Goal: Task Accomplishment & Management: Manage account settings

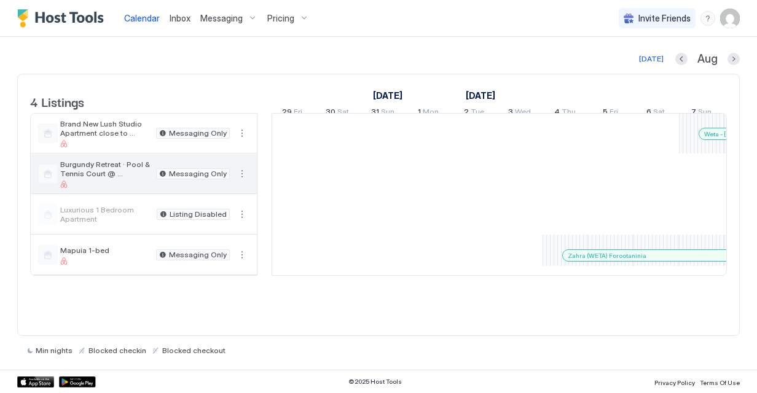
scroll to position [0, 867]
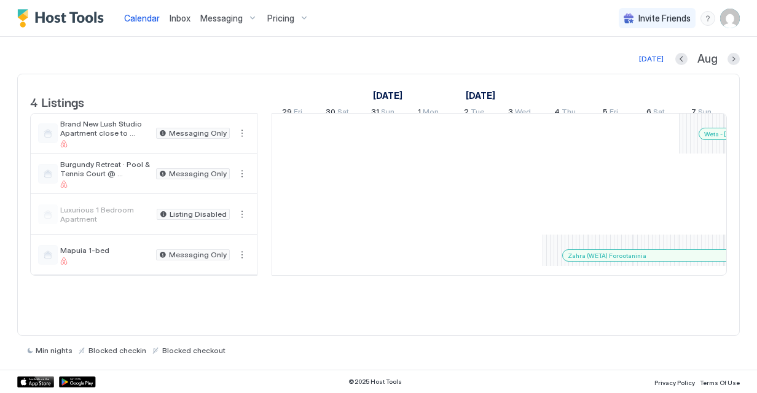
click at [725, 17] on img "User profile" at bounding box center [730, 19] width 20 height 20
click at [633, 74] on div "Settings" at bounding box center [661, 69] width 156 height 22
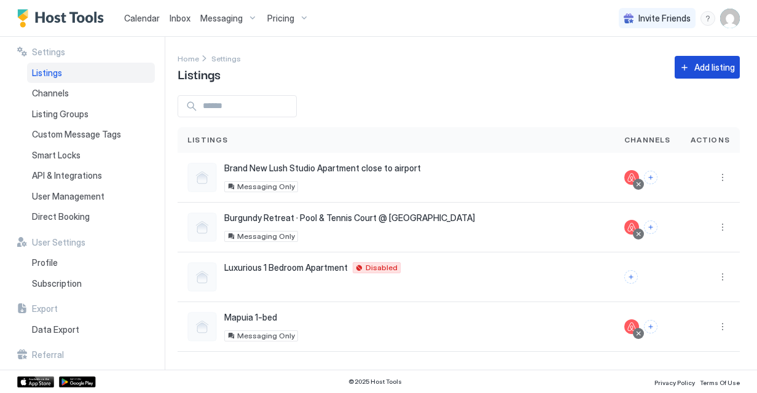
click at [715, 63] on div "Add listing" at bounding box center [714, 67] width 41 height 13
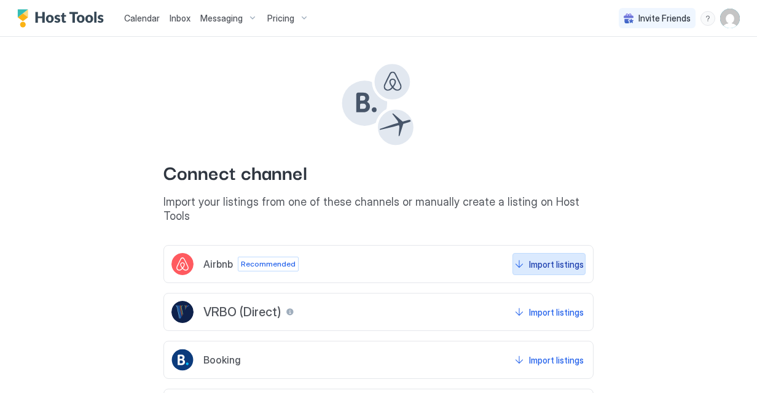
click at [562, 258] on div "Import listings" at bounding box center [556, 264] width 55 height 13
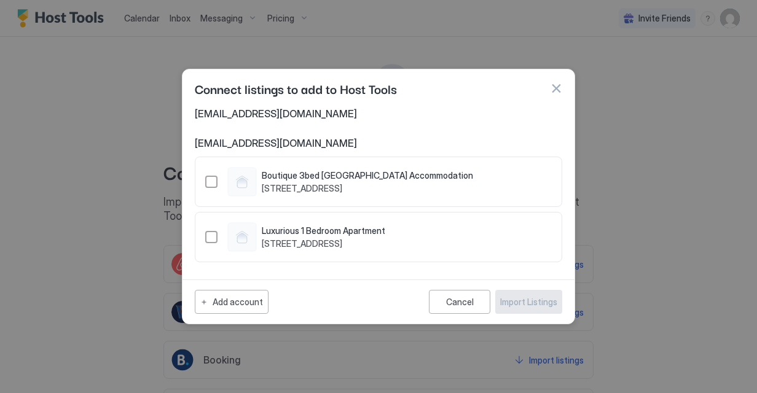
click at [555, 89] on button "button" at bounding box center [556, 88] width 12 height 12
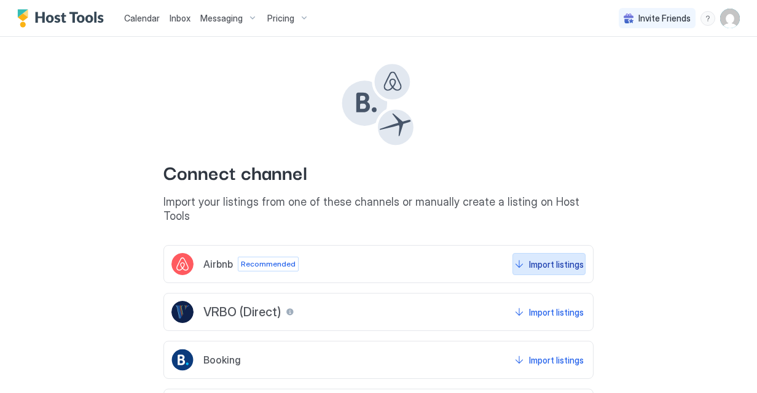
click at [548, 253] on button "Import listings" at bounding box center [549, 264] width 73 height 22
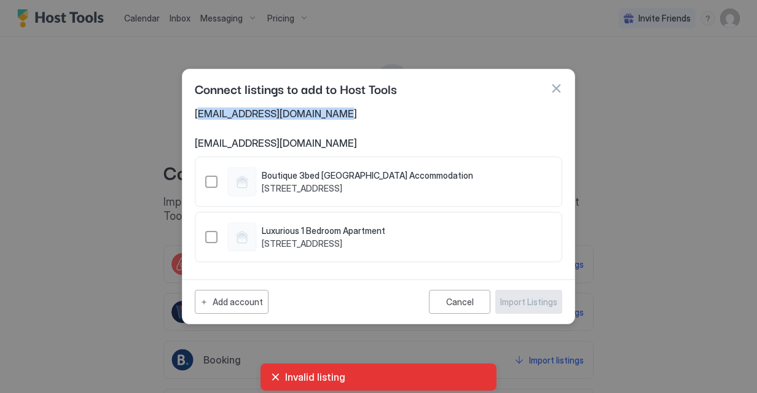
drag, startPoint x: 340, startPoint y: 119, endPoint x: 198, endPoint y: 116, distance: 142.6
click at [198, 116] on span "[EMAIL_ADDRESS][DOMAIN_NAME]" at bounding box center [379, 114] width 368 height 12
drag, startPoint x: 198, startPoint y: 116, endPoint x: 329, endPoint y: 130, distance: 132.3
click at [329, 128] on div "[EMAIL_ADDRESS][DOMAIN_NAME] [DOMAIN_NAME][EMAIL_ADDRESS][DOMAIN_NAME] Boutique…" at bounding box center [379, 185] width 368 height 155
click at [473, 299] on div "Cancel" at bounding box center [460, 302] width 28 height 10
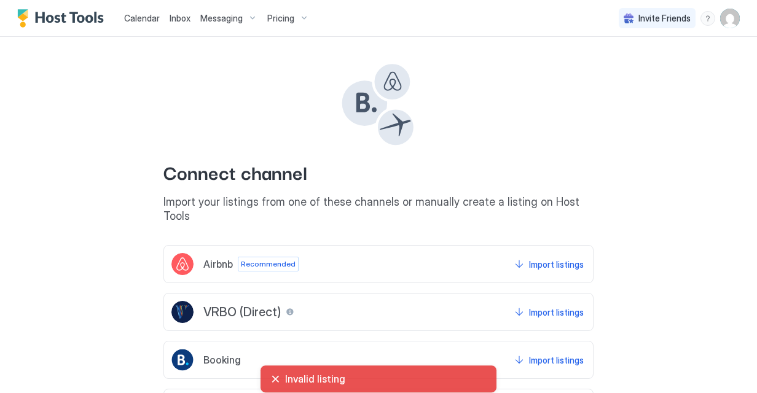
click at [720, 21] on img "User profile" at bounding box center [730, 19] width 20 height 20
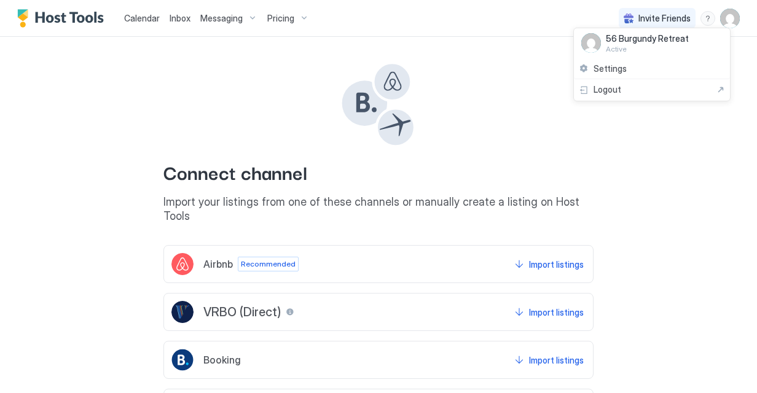
click at [678, 194] on div at bounding box center [378, 196] width 757 height 393
click at [720, 18] on img "User profile" at bounding box center [730, 19] width 20 height 20
click at [631, 63] on div "Settings" at bounding box center [652, 69] width 156 height 22
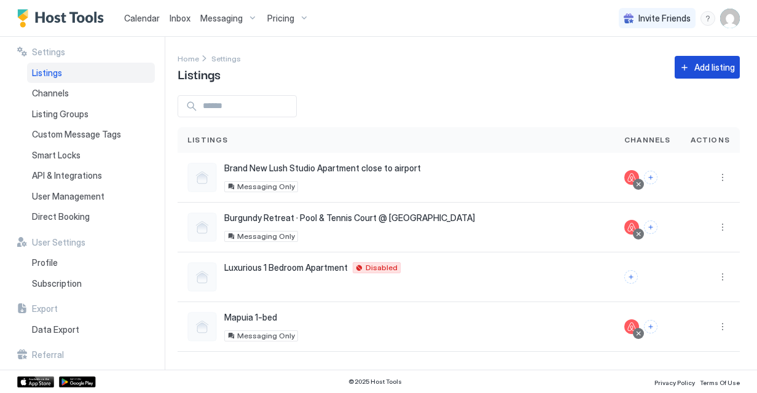
click at [684, 77] on button "Add listing" at bounding box center [707, 67] width 65 height 23
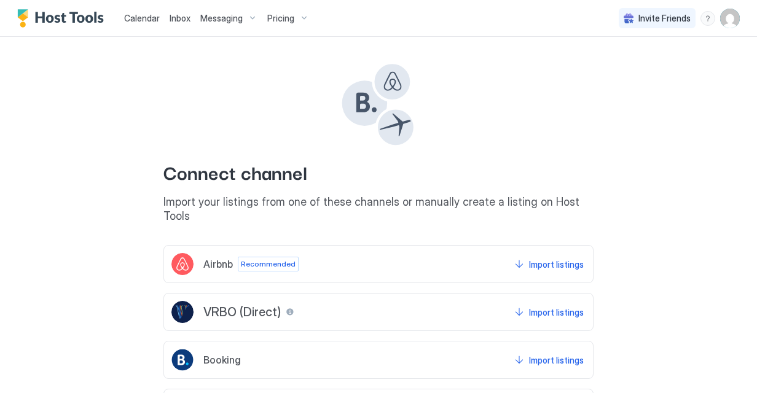
click at [403, 250] on div "Airbnb Recommended Import listings" at bounding box center [378, 264] width 430 height 38
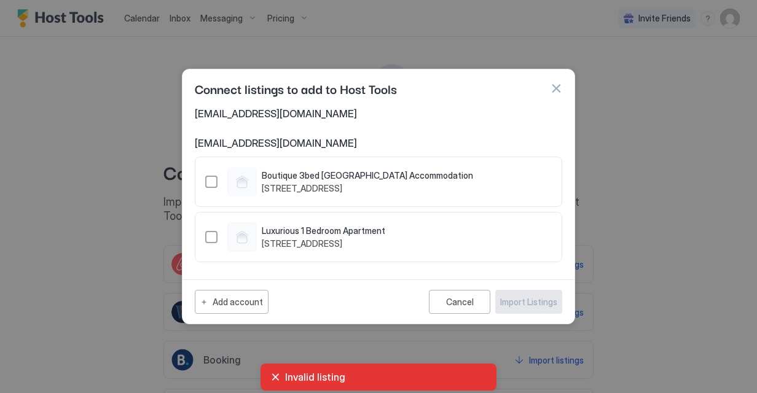
drag, startPoint x: 553, startPoint y: 84, endPoint x: 489, endPoint y: 84, distance: 63.9
click at [553, 84] on button "button" at bounding box center [556, 88] width 12 height 12
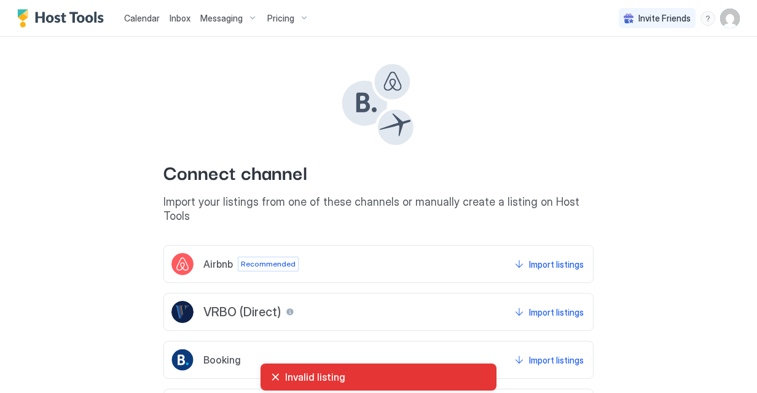
click at [722, 22] on img "User profile" at bounding box center [730, 19] width 20 height 20
click at [664, 73] on div "Settings" at bounding box center [652, 69] width 156 height 22
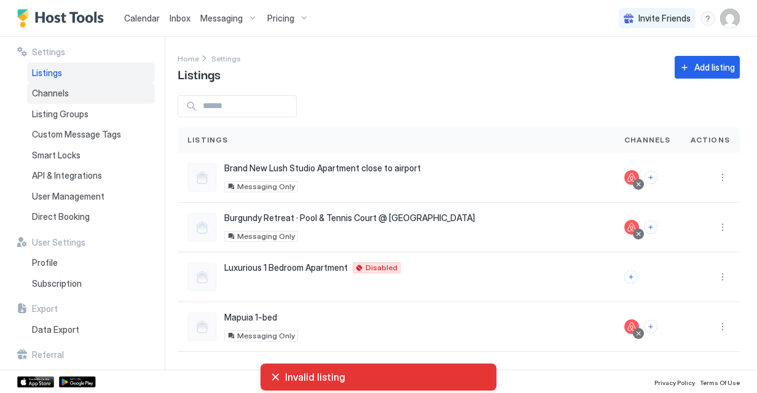
click at [64, 95] on span "Channels" at bounding box center [50, 93] width 37 height 11
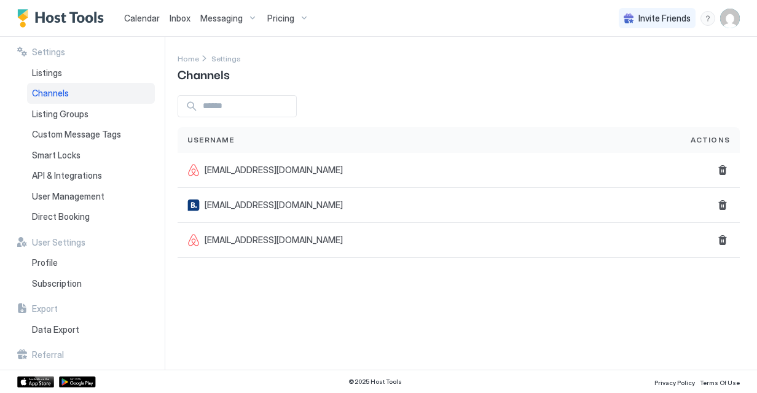
click at [478, 277] on div "Settings Home Settings Channels Username Actions [EMAIL_ADDRESS][DOMAIN_NAME] […" at bounding box center [468, 203] width 580 height 333
click at [91, 105] on div "Listing Groups" at bounding box center [91, 114] width 128 height 21
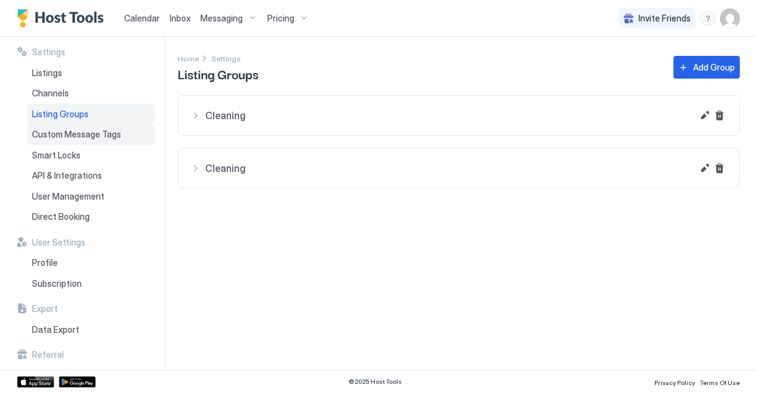
click at [98, 132] on span "Custom Message Tags" at bounding box center [76, 134] width 89 height 11
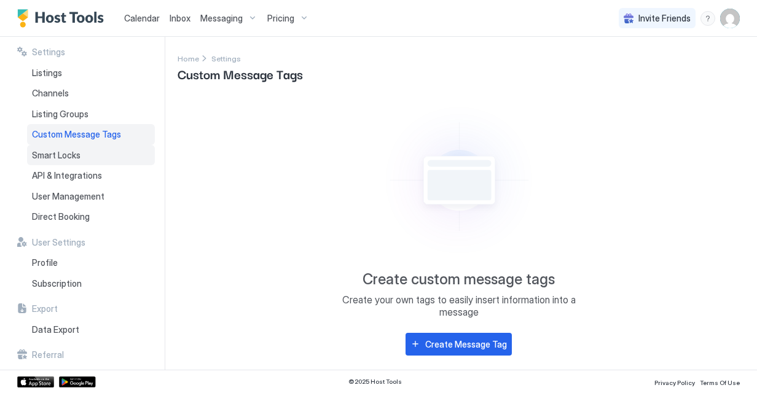
click at [96, 151] on div "Smart Locks" at bounding box center [91, 155] width 128 height 21
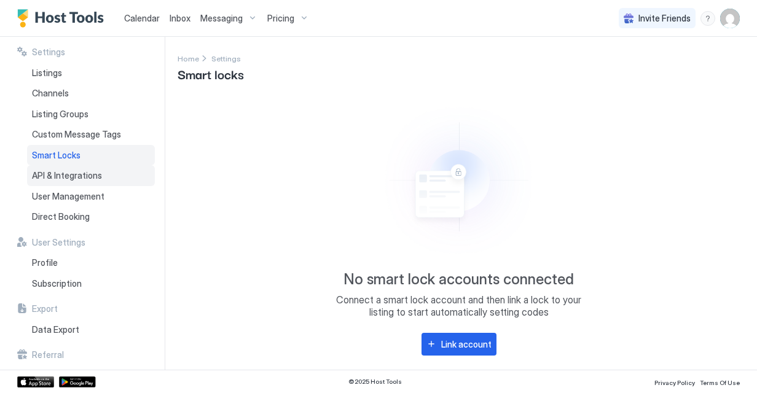
click at [96, 171] on span "API & Integrations" at bounding box center [67, 175] width 70 height 11
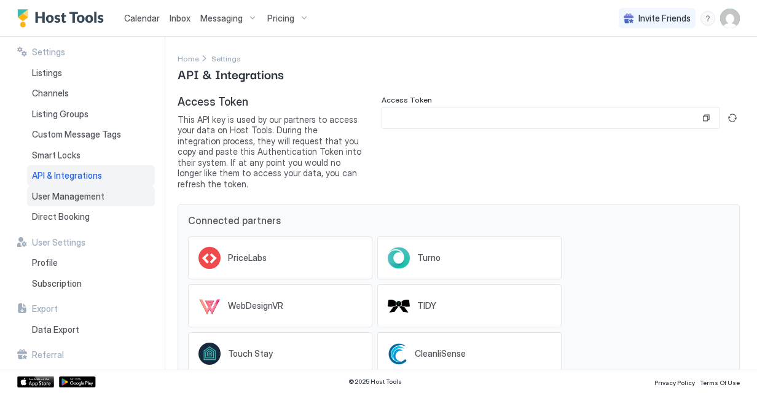
click at [88, 194] on span "User Management" at bounding box center [68, 196] width 73 height 11
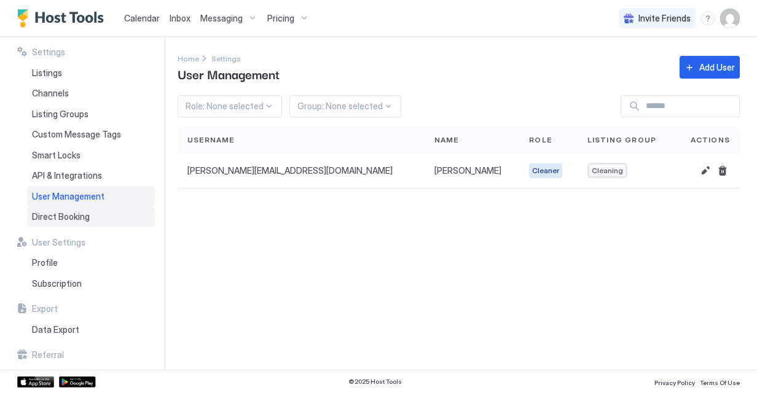
click at [80, 213] on span "Direct Booking" at bounding box center [61, 216] width 58 height 11
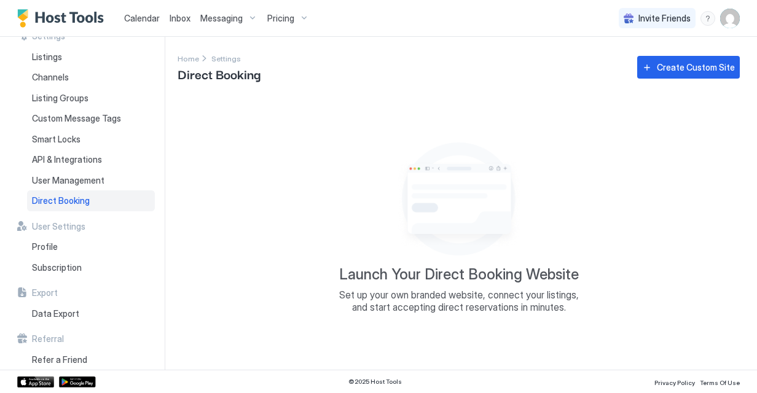
scroll to position [25, 0]
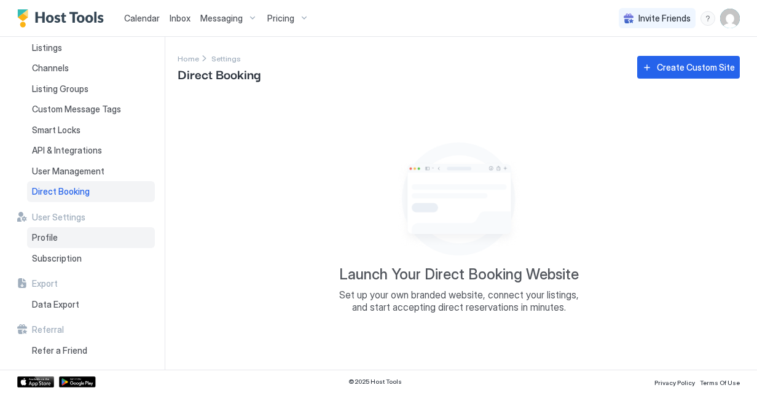
click at [65, 246] on div "Profile" at bounding box center [91, 237] width 128 height 21
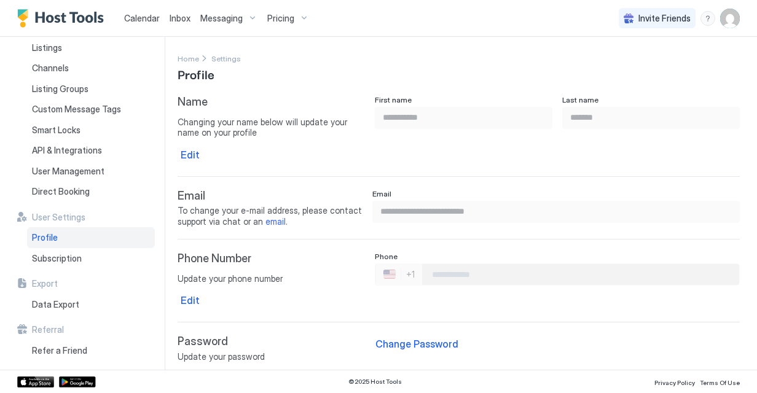
scroll to position [6, 0]
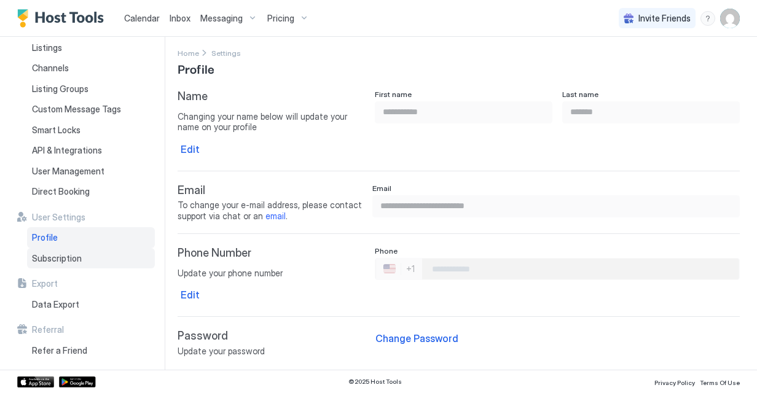
click at [69, 254] on span "Subscription" at bounding box center [57, 258] width 50 height 11
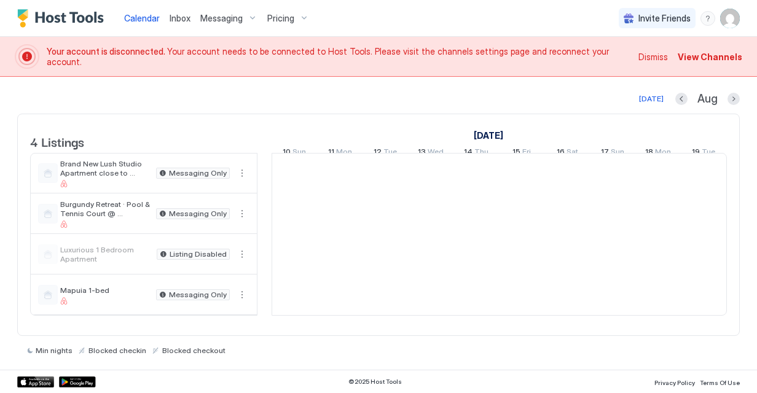
scroll to position [0, 683]
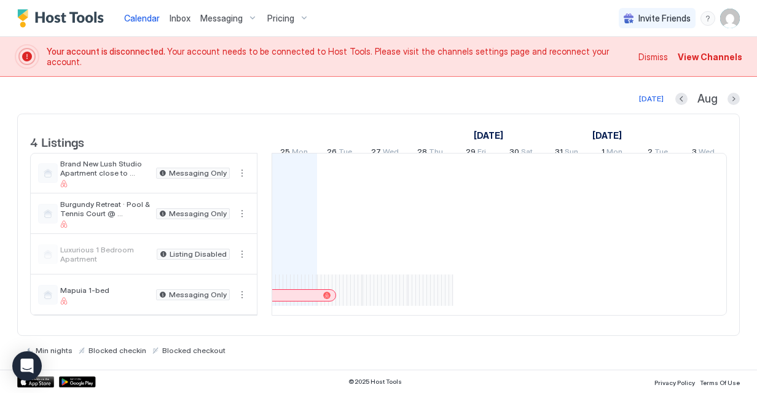
click at [720, 54] on span "View Channels" at bounding box center [710, 56] width 65 height 13
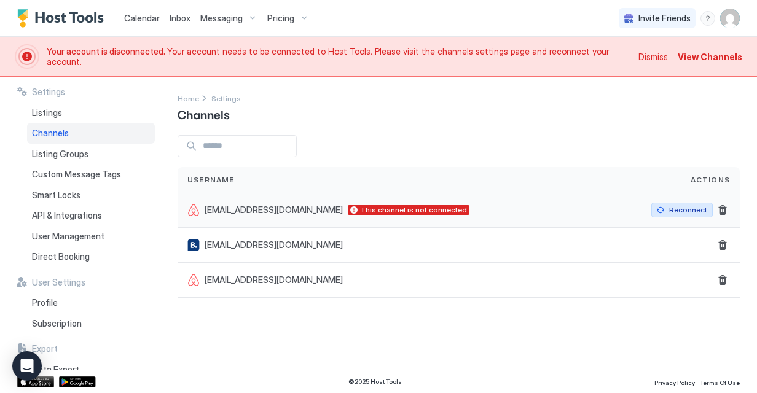
click at [677, 210] on div "Reconnect" at bounding box center [688, 210] width 38 height 11
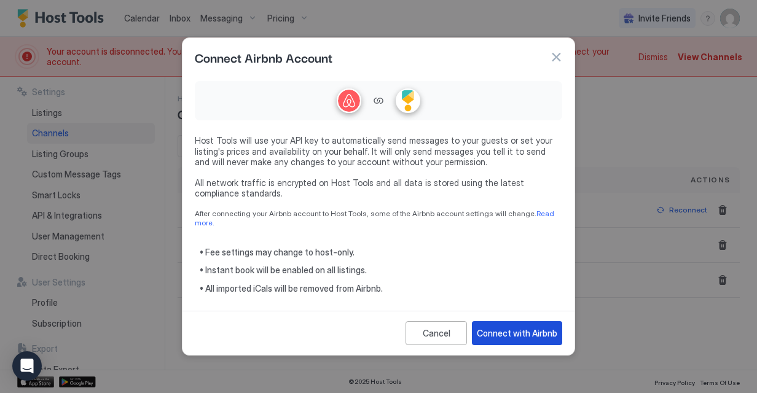
click at [514, 332] on div "Connect with Airbnb" at bounding box center [517, 333] width 81 height 13
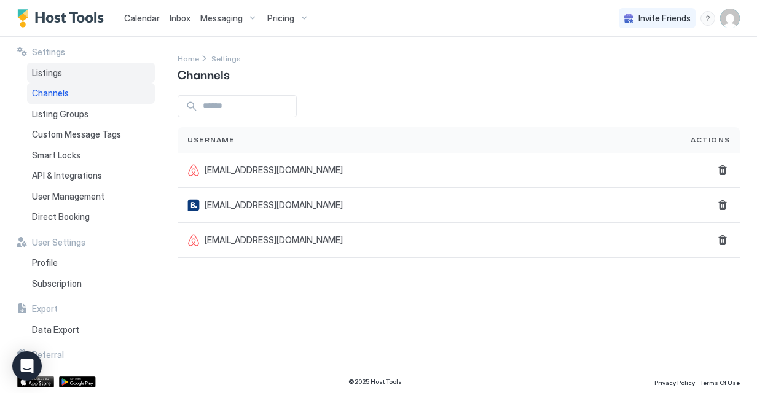
drag, startPoint x: 73, startPoint y: 69, endPoint x: 84, endPoint y: 65, distance: 11.1
click at [73, 69] on div "Listings" at bounding box center [91, 73] width 128 height 21
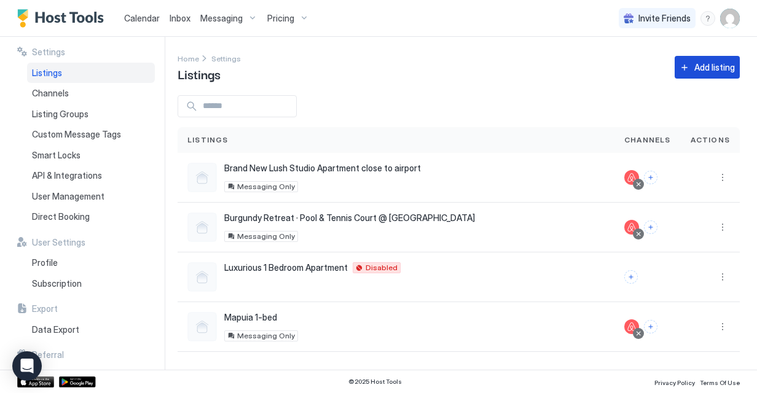
click at [703, 66] on div "Add listing" at bounding box center [714, 67] width 41 height 13
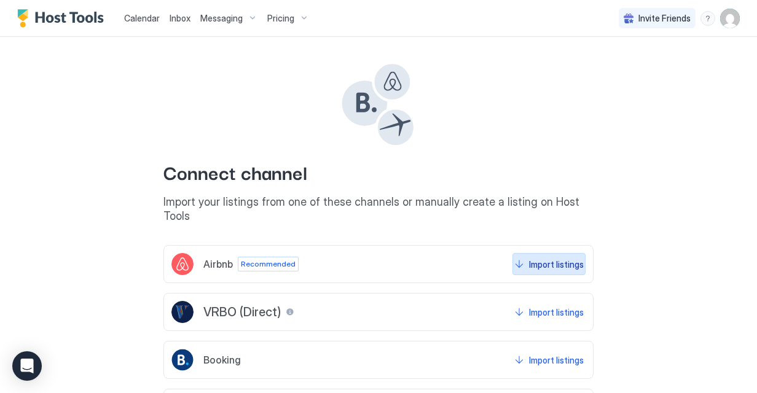
click at [547, 258] on div "Import listings" at bounding box center [556, 264] width 55 height 13
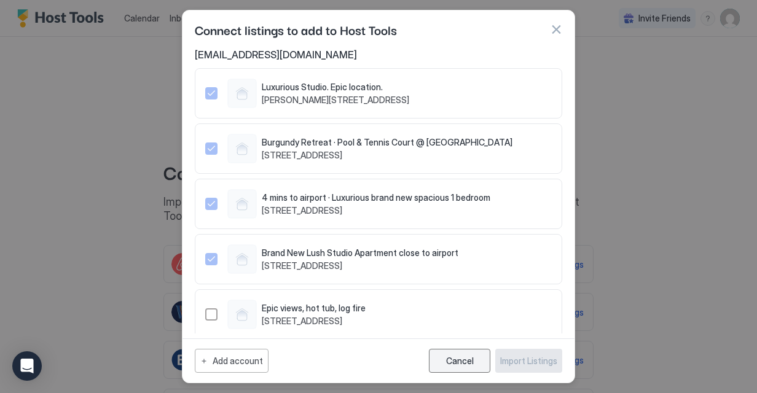
click at [458, 356] on div "Cancel" at bounding box center [460, 361] width 28 height 10
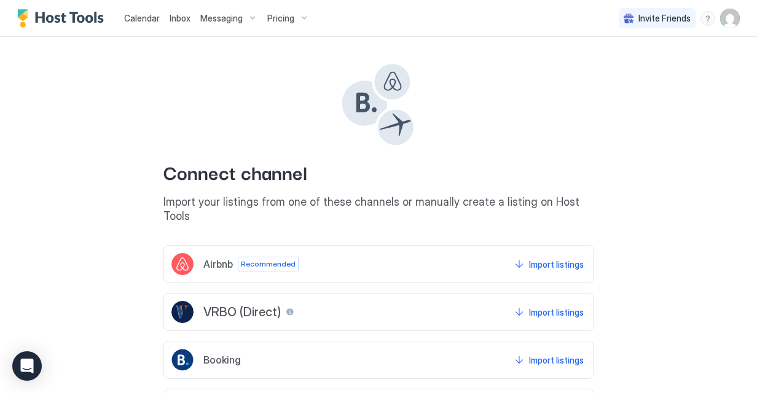
click at [141, 18] on span "Calendar" at bounding box center [142, 18] width 36 height 10
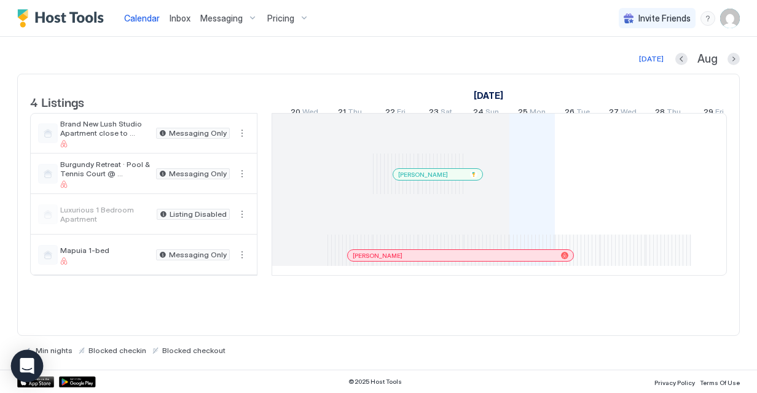
click at [34, 365] on div "Open Intercom Messenger" at bounding box center [27, 366] width 33 height 33
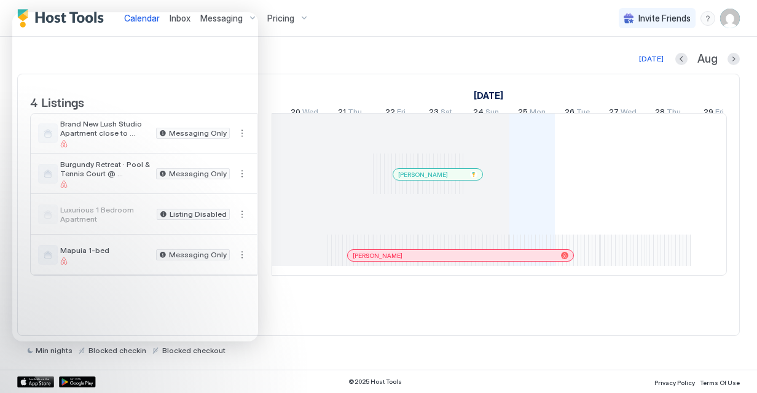
click at [731, 15] on img "User profile" at bounding box center [730, 19] width 20 height 20
click at [661, 70] on div "Settings" at bounding box center [661, 69] width 156 height 22
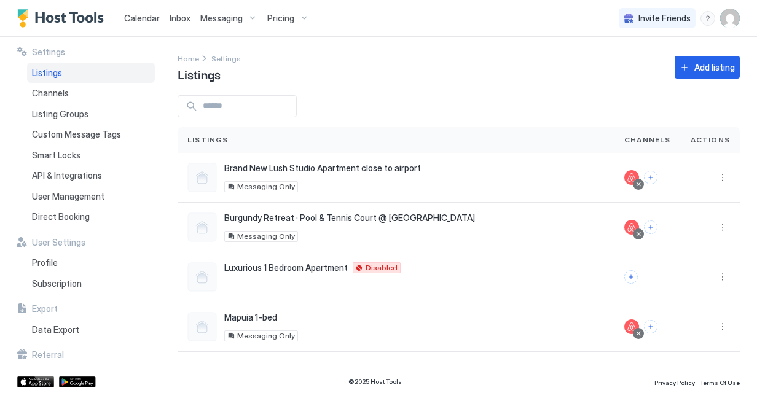
scroll to position [25, 0]
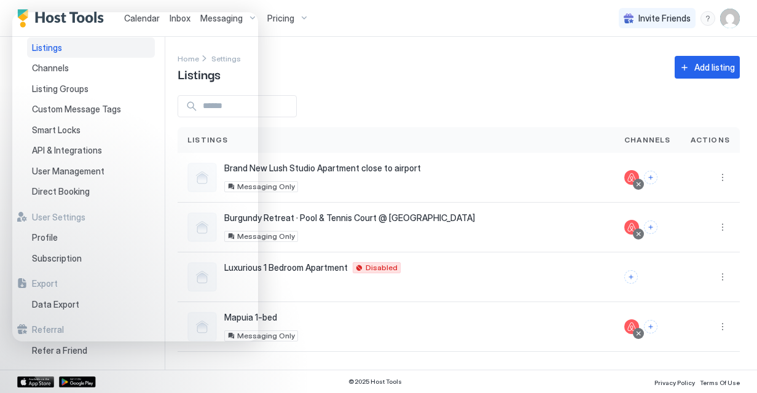
click at [734, 66] on div "Add listing" at bounding box center [714, 67] width 41 height 13
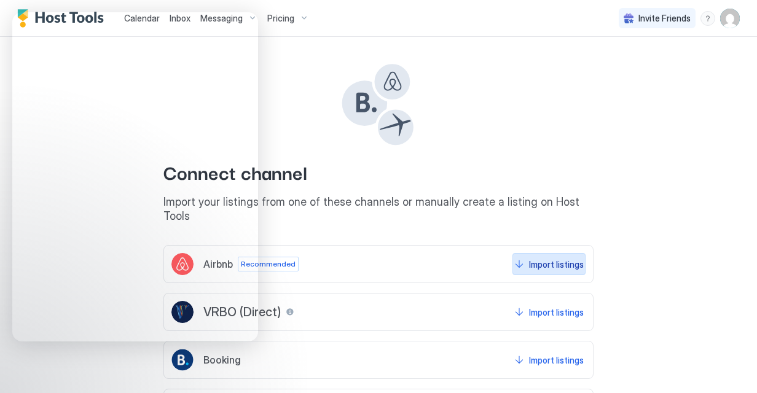
click at [554, 258] on div "Import listings" at bounding box center [556, 264] width 55 height 13
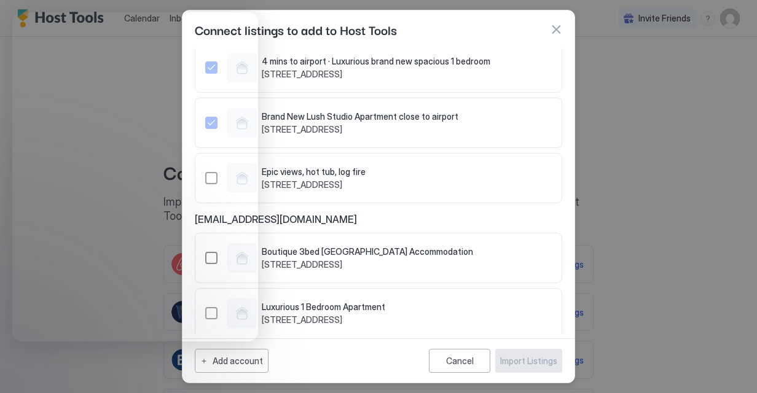
scroll to position [149, 0]
